Goal: Transaction & Acquisition: Purchase product/service

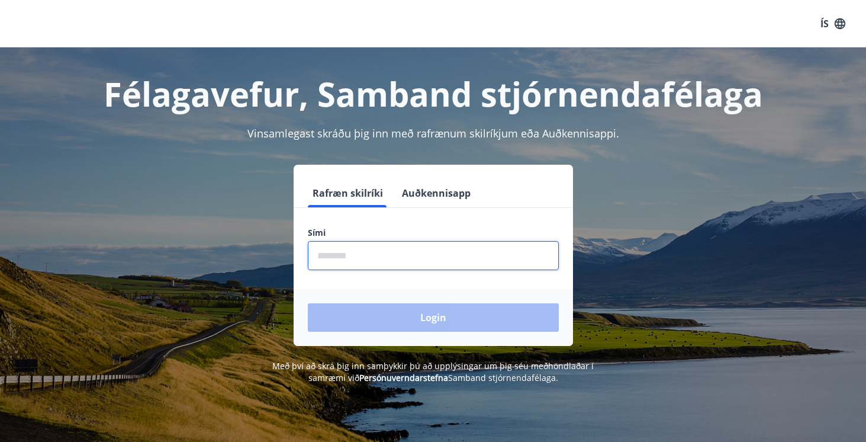
click at [390, 262] on input "phone" at bounding box center [433, 255] width 251 height 29
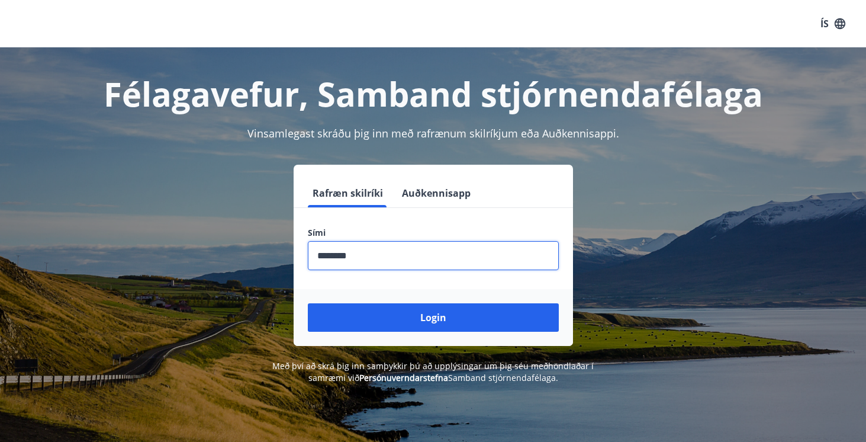
click at [433, 317] on button "Login" at bounding box center [433, 317] width 251 height 28
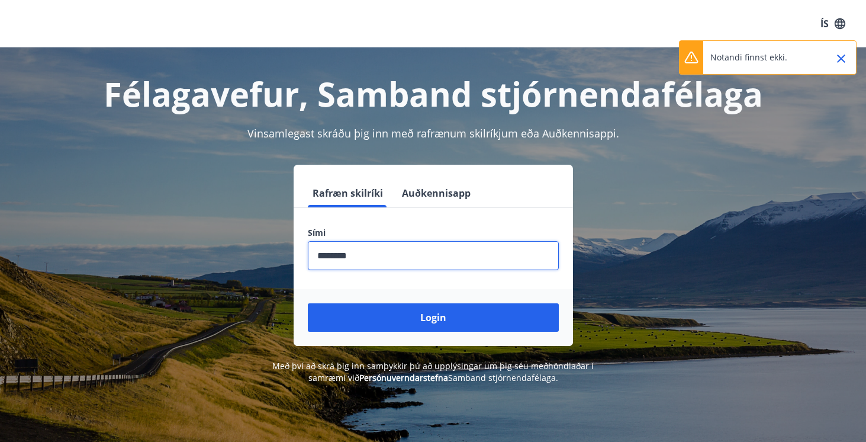
type input "********"
click at [433, 317] on button "Login" at bounding box center [433, 317] width 251 height 28
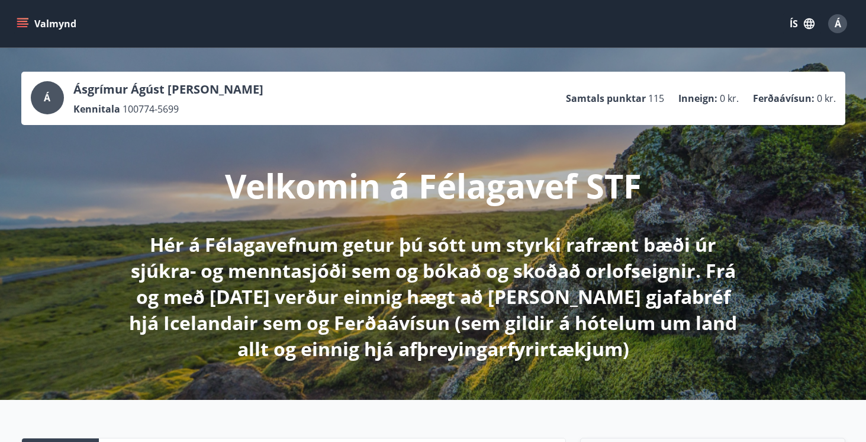
click at [20, 23] on icon "menu" at bounding box center [23, 24] width 12 height 12
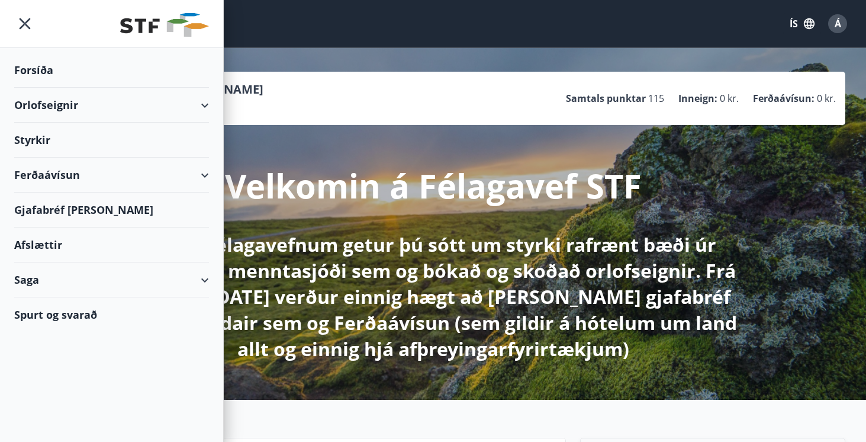
click at [201, 182] on div "Ferðaávísun" at bounding box center [111, 175] width 195 height 35
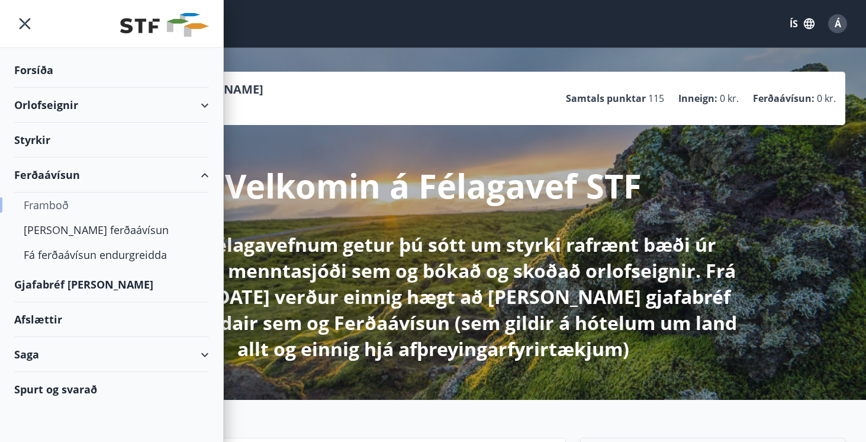
click at [60, 200] on div "Framboð" at bounding box center [112, 204] width 176 height 25
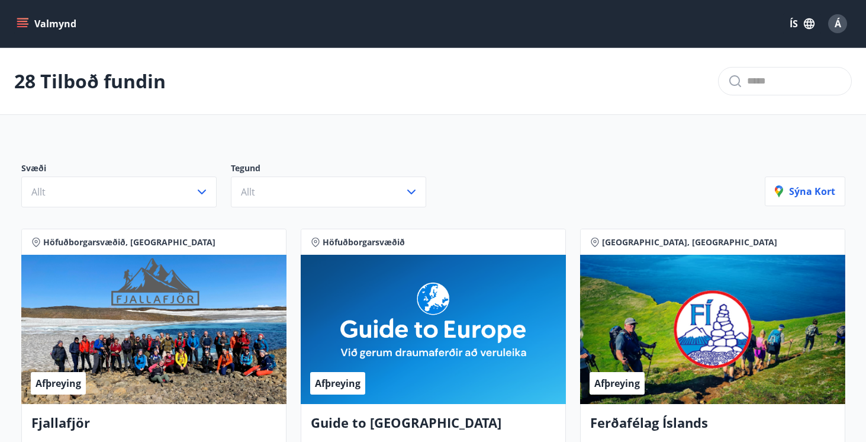
click at [21, 32] on button "Valmynd" at bounding box center [47, 23] width 67 height 21
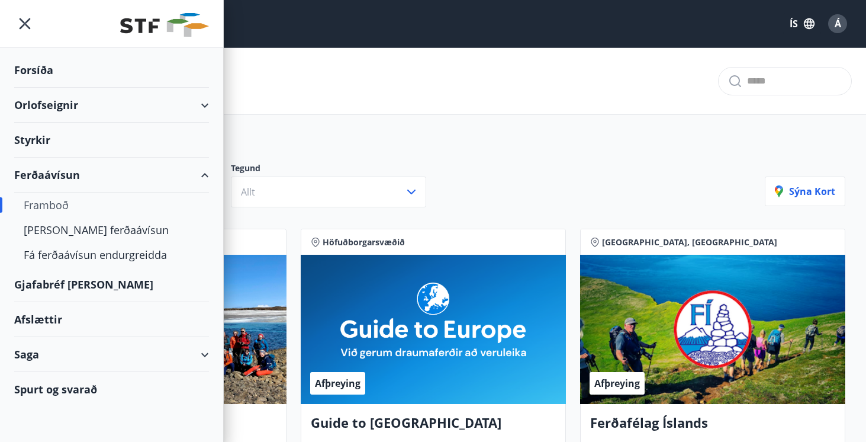
click at [446, 142] on div "Svæði Allt Tegund Allt [PERSON_NAME]" at bounding box center [433, 180] width 853 height 83
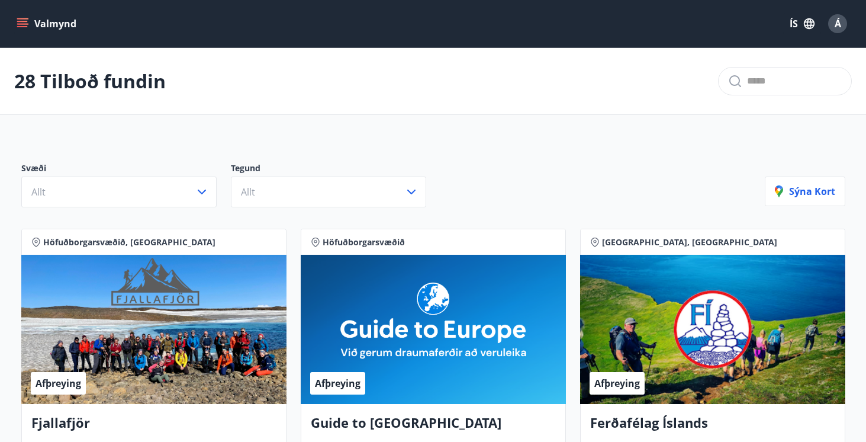
click at [33, 28] on button "Valmynd" at bounding box center [47, 23] width 67 height 21
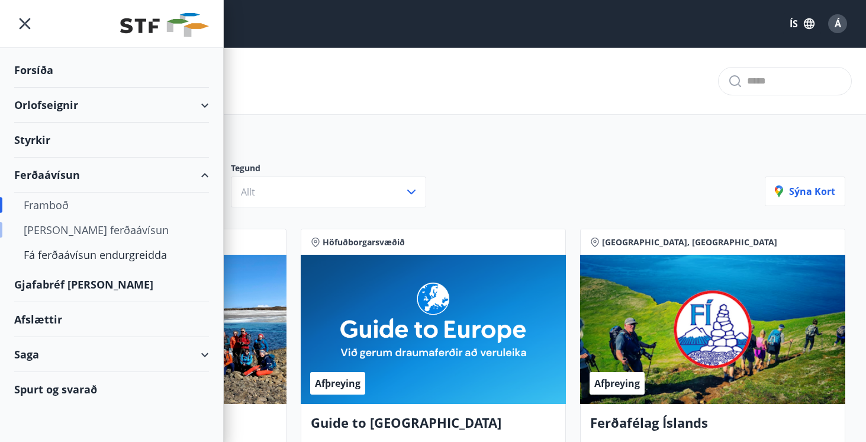
click at [75, 226] on div "[PERSON_NAME] ferðaávísun" at bounding box center [112, 229] width 176 height 25
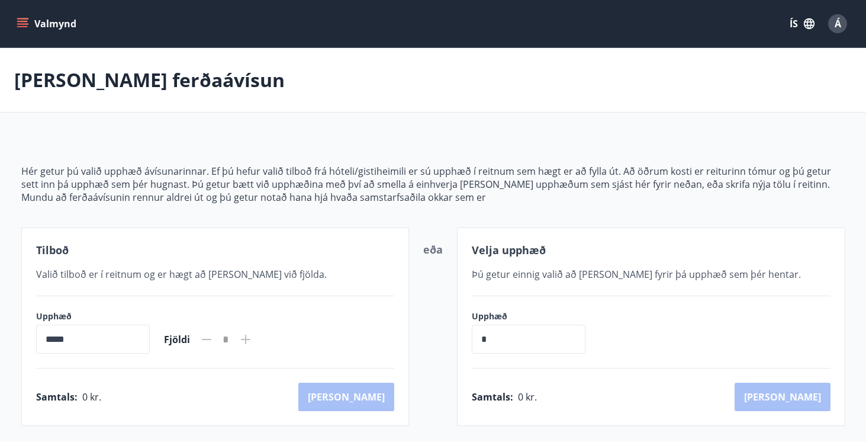
click at [29, 24] on button "Valmynd" at bounding box center [47, 23] width 67 height 21
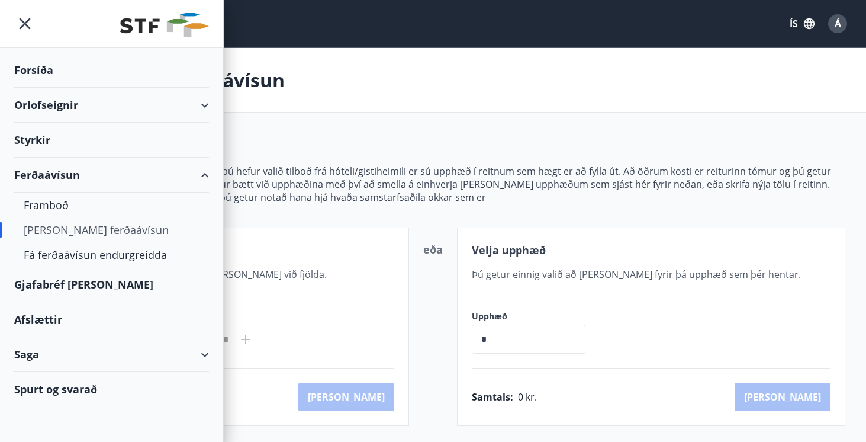
click at [54, 287] on div "Gjafabréf [PERSON_NAME]" at bounding box center [111, 284] width 195 height 35
